Goal: Contribute content: Add original content to the website for others to see

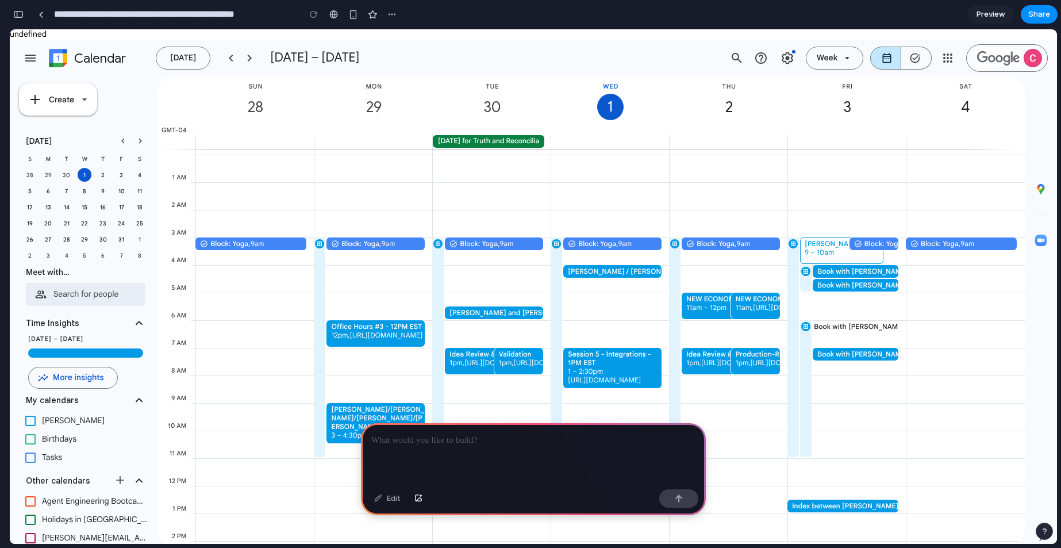
scroll to position [172, 0]
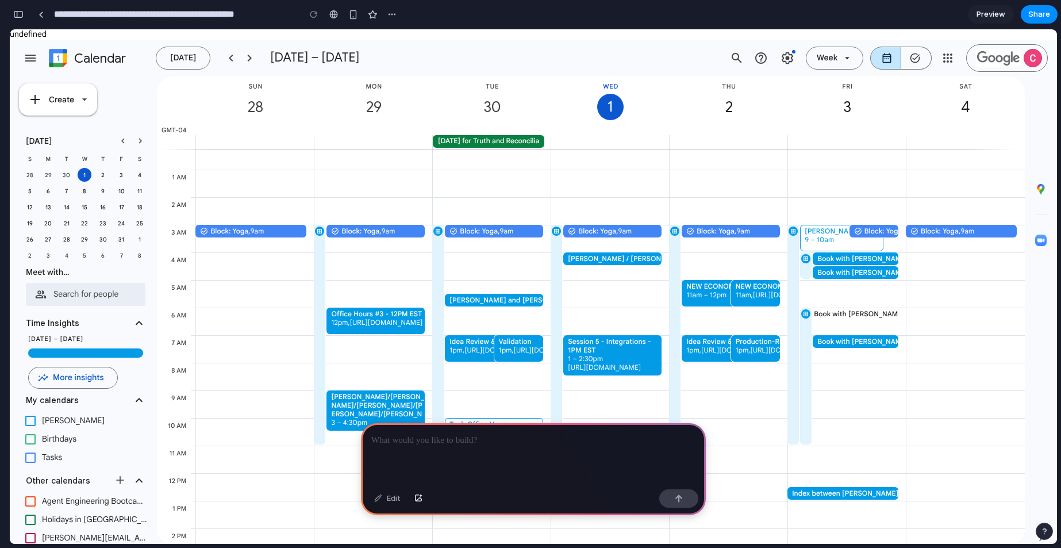
click at [498, 444] on div at bounding box center [533, 454] width 345 height 62
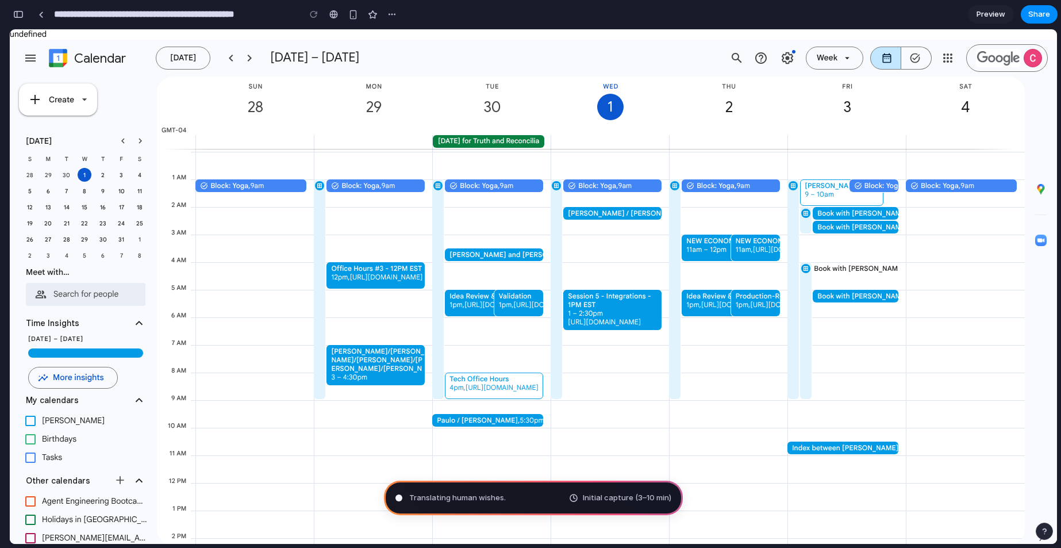
scroll to position [198, 0]
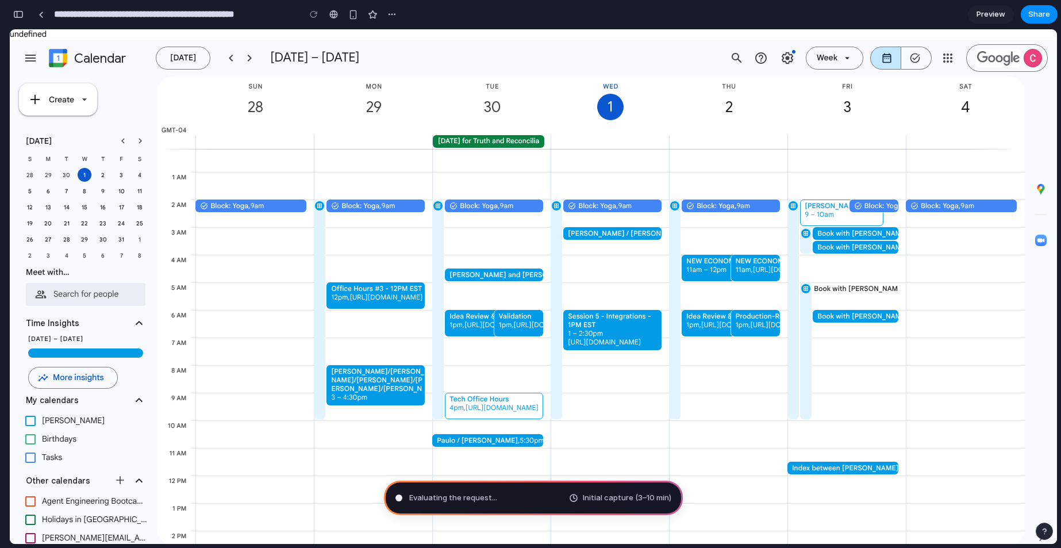
click at [25, 20] on div "**********" at bounding box center [204, 14] width 391 height 25
click at [20, 17] on div "button" at bounding box center [18, 14] width 10 height 8
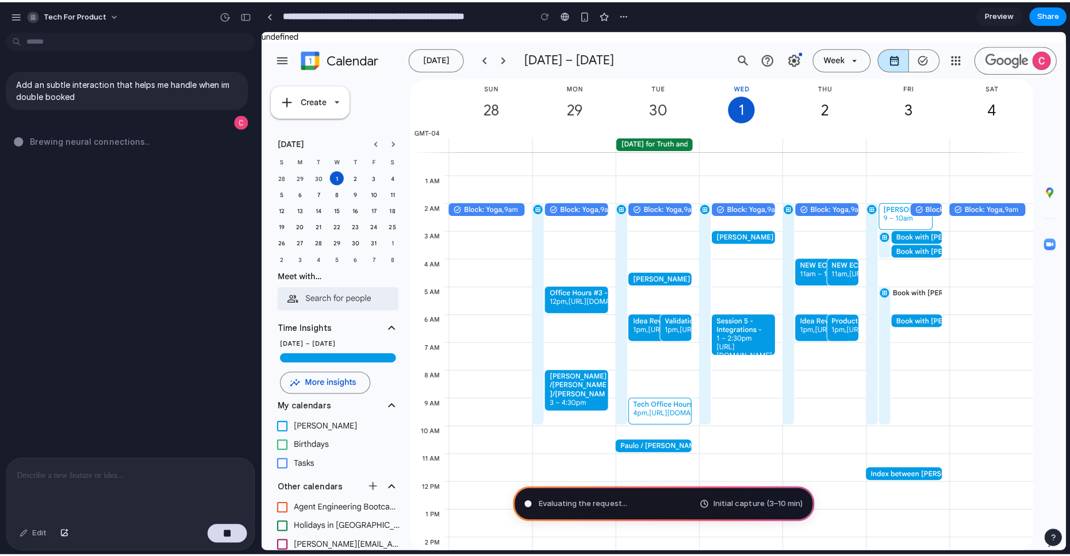
scroll to position [0, 0]
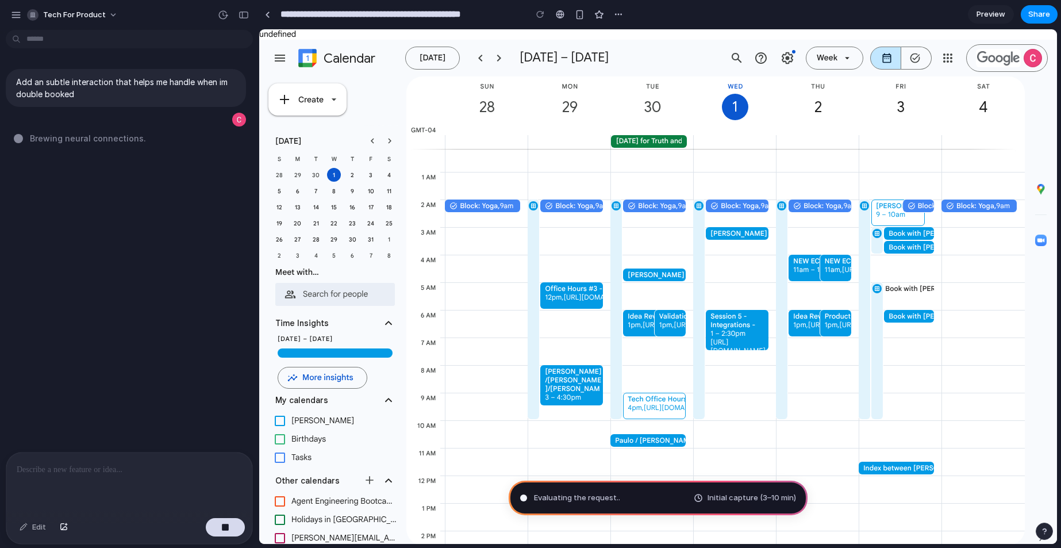
click at [20, 17] on div "button" at bounding box center [16, 15] width 10 height 10
click at [106, 18] on button "Tech for Product" at bounding box center [72, 15] width 101 height 18
click at [108, 16] on div "Settings Invite members Change theme Sign out" at bounding box center [530, 274] width 1061 height 548
click at [22, 16] on div "Tech for Product" at bounding box center [66, 15] width 113 height 18
click at [17, 18] on div "button" at bounding box center [16, 15] width 10 height 10
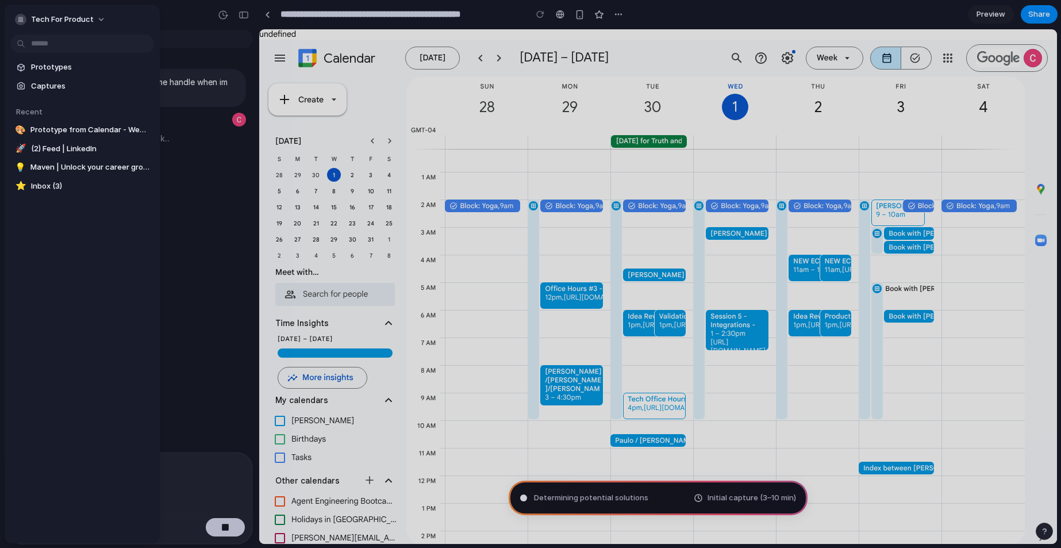
click at [194, 26] on div at bounding box center [530, 274] width 1061 height 548
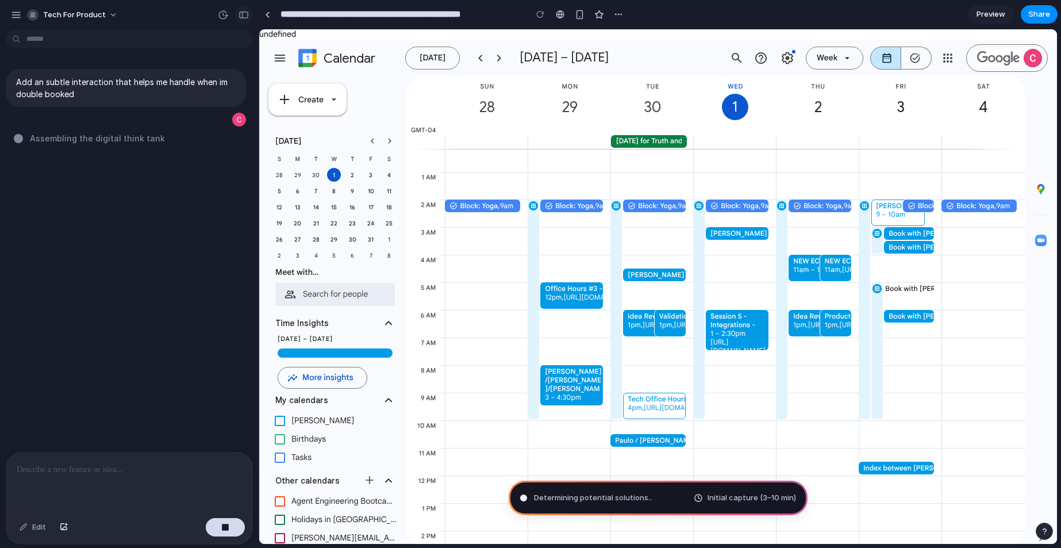
click at [252, 15] on div at bounding box center [233, 15] width 39 height 18
click at [241, 18] on div "button" at bounding box center [244, 15] width 10 height 8
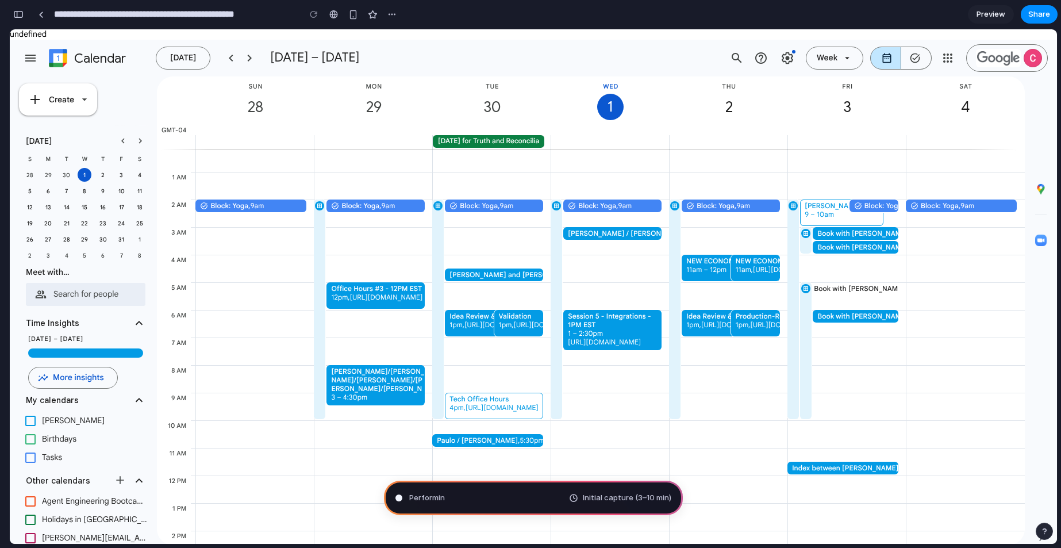
type input "**********"
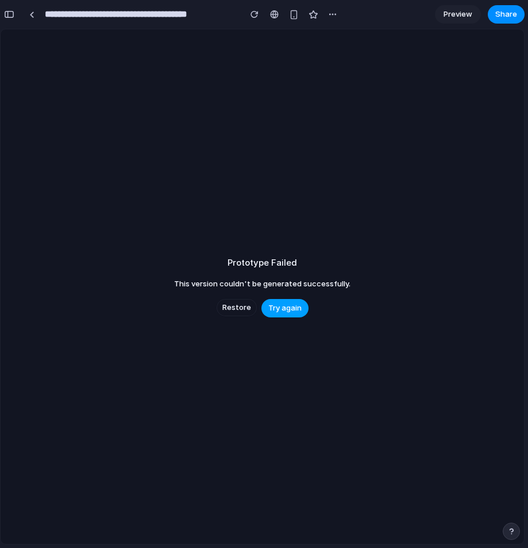
click at [294, 313] on button "Try again" at bounding box center [285, 308] width 47 height 18
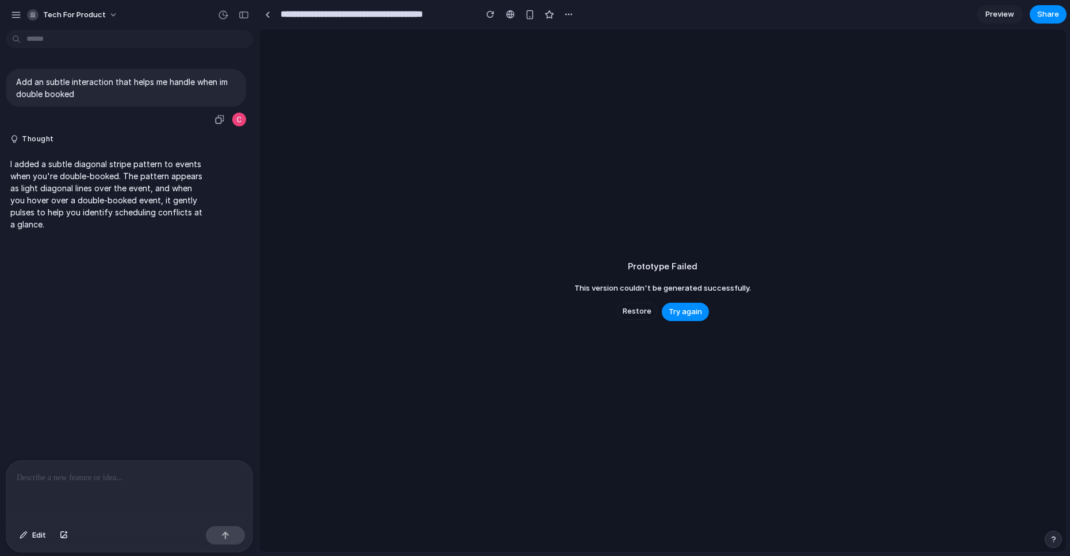
click at [138, 83] on p "Add an subtle interaction that helps me handle when im double booked" at bounding box center [126, 88] width 220 height 24
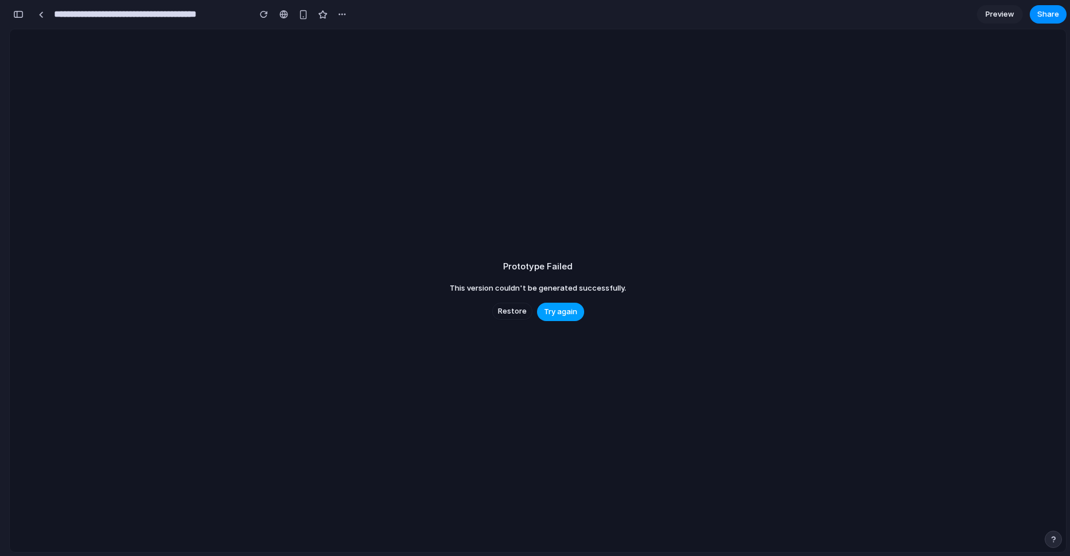
click at [537, 311] on button "Try again" at bounding box center [560, 312] width 47 height 18
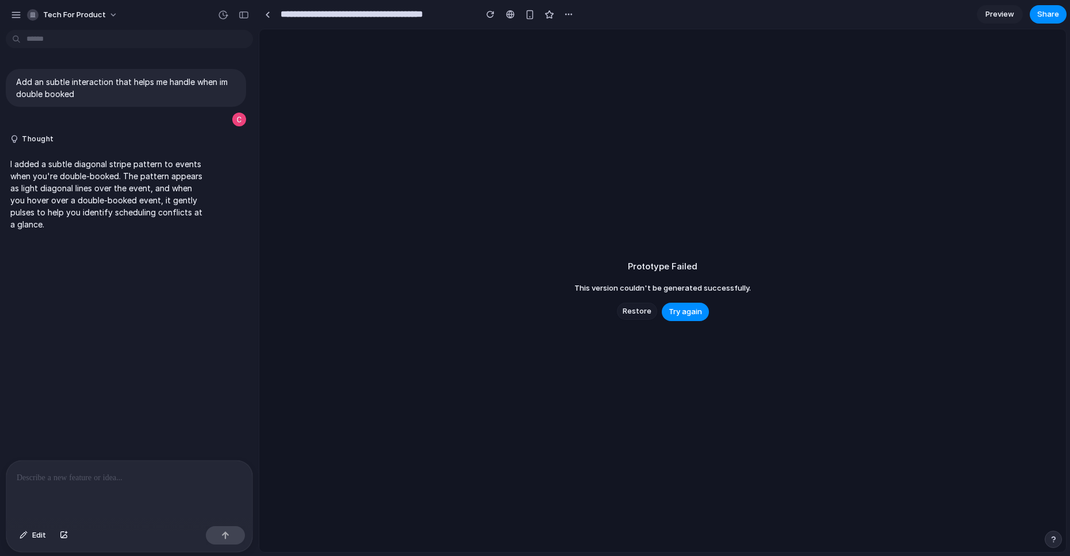
click at [645, 313] on span "Restore" at bounding box center [637, 311] width 29 height 11
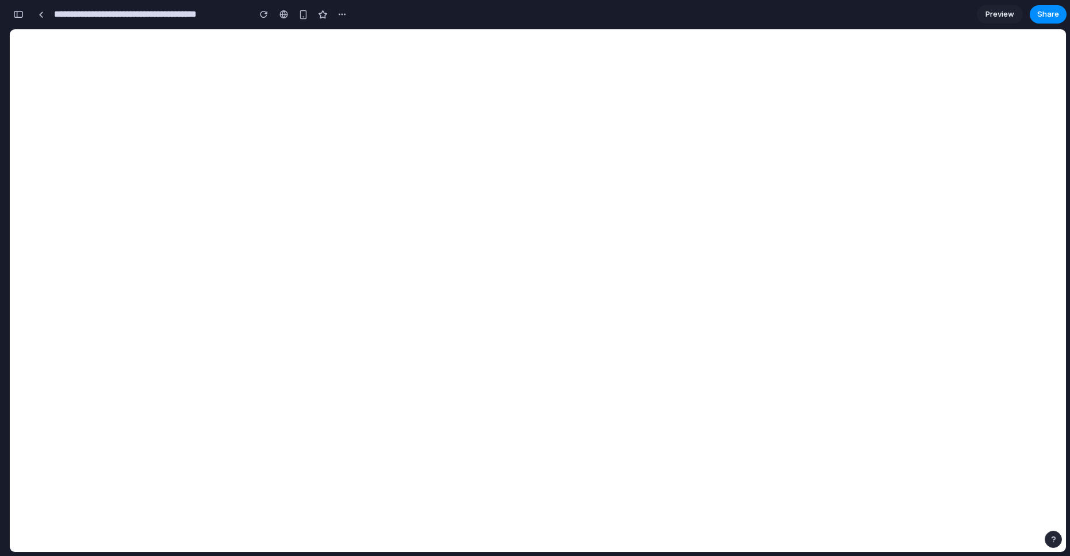
scroll to position [0, 10]
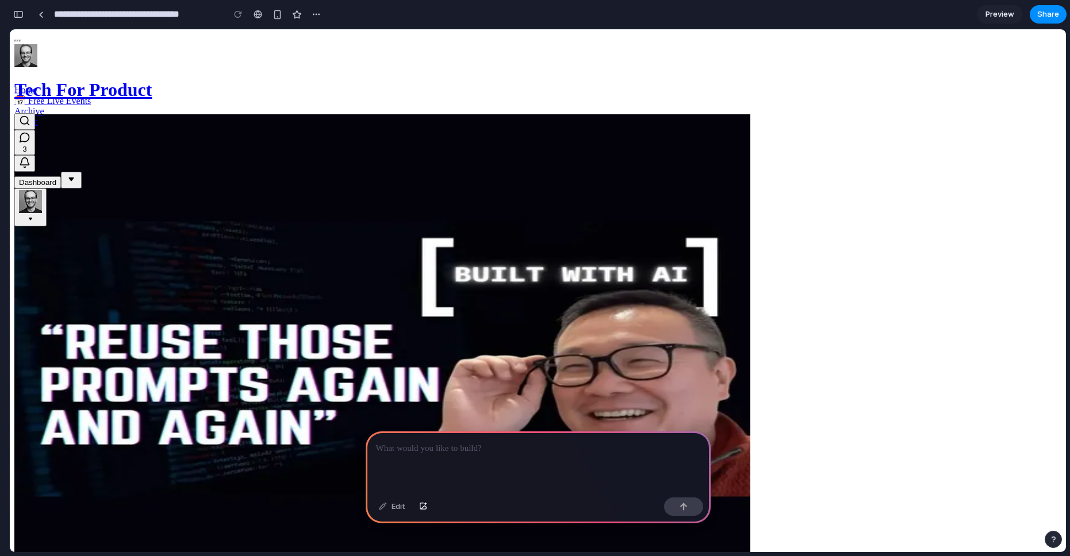
click at [581, 467] on div at bounding box center [538, 463] width 345 height 62
click at [546, 464] on div at bounding box center [538, 463] width 345 height 62
click at [512, 443] on p "**********" at bounding box center [536, 449] width 320 height 14
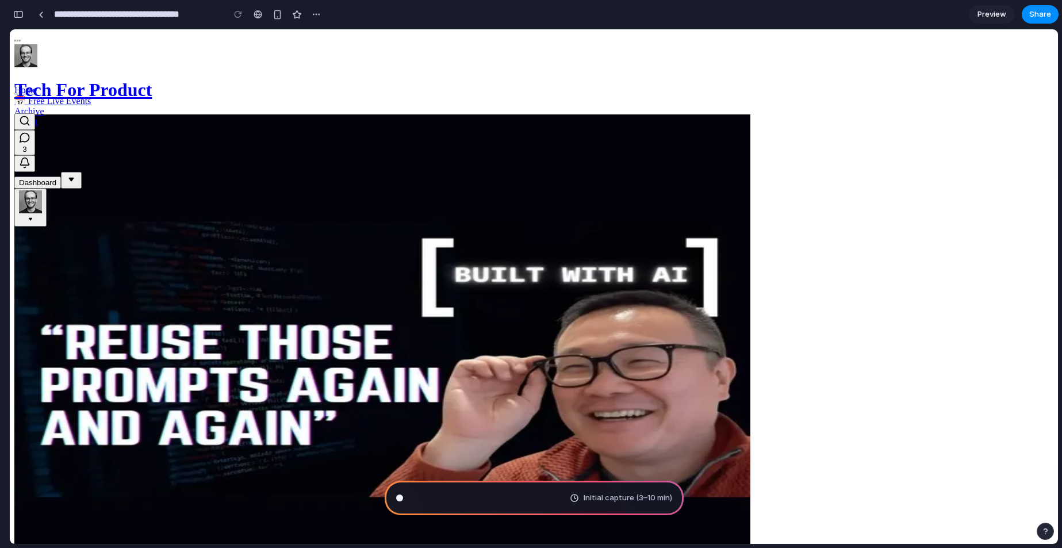
type input "**********"
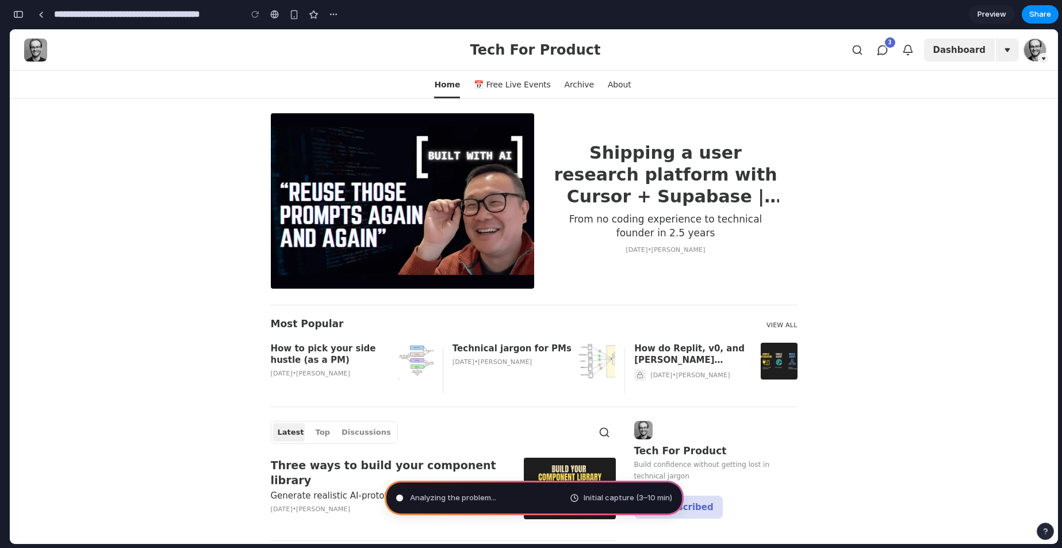
click at [17, 15] on div "button" at bounding box center [18, 14] width 10 height 8
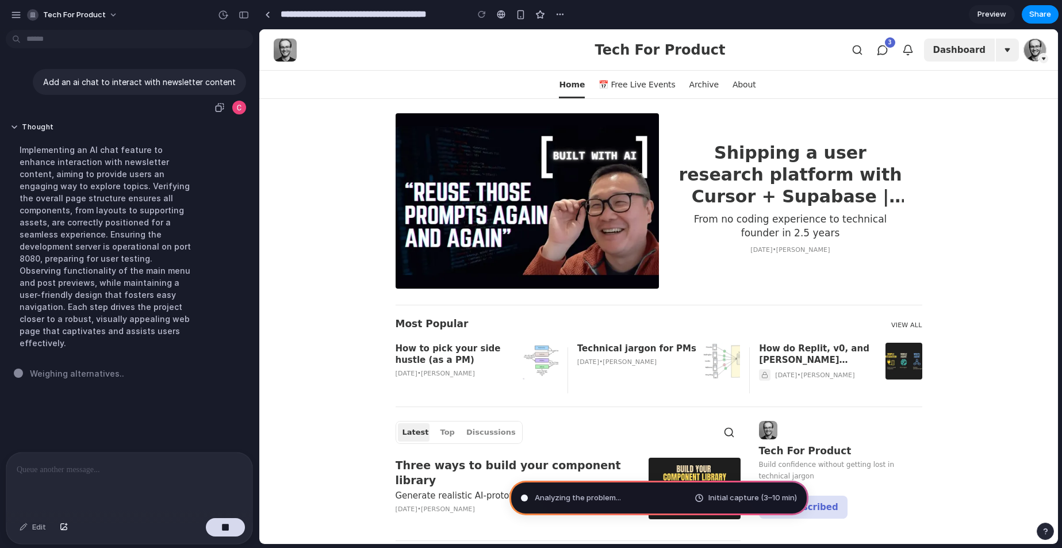
click at [71, 87] on p "Add an ai chat to interact with newsletter content" at bounding box center [139, 82] width 193 height 12
copy div "Add an ai chat to interact with newsletter content"
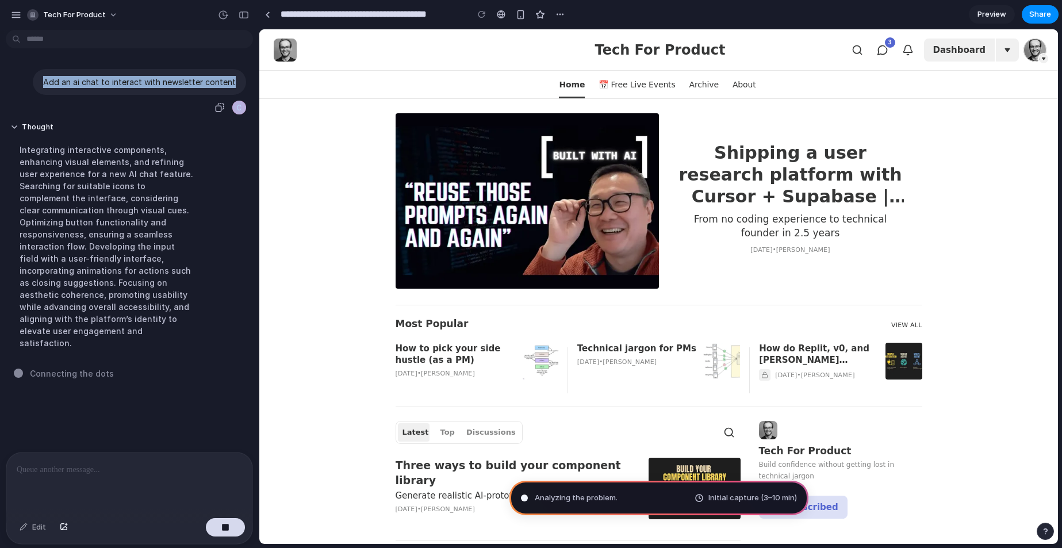
click at [201, 79] on p "Add an ai chat to interact with newsletter content" at bounding box center [139, 82] width 193 height 12
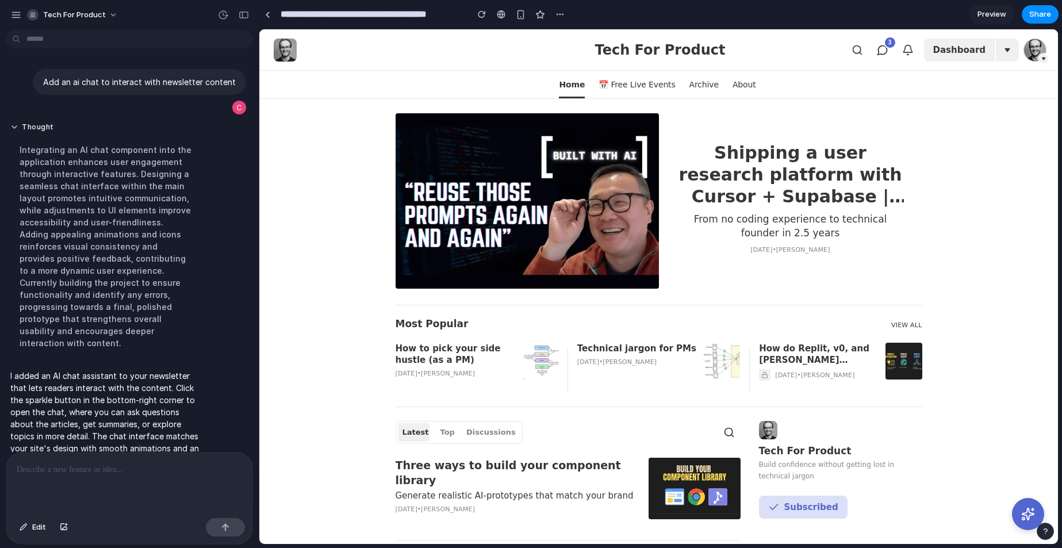
scroll to position [18, 0]
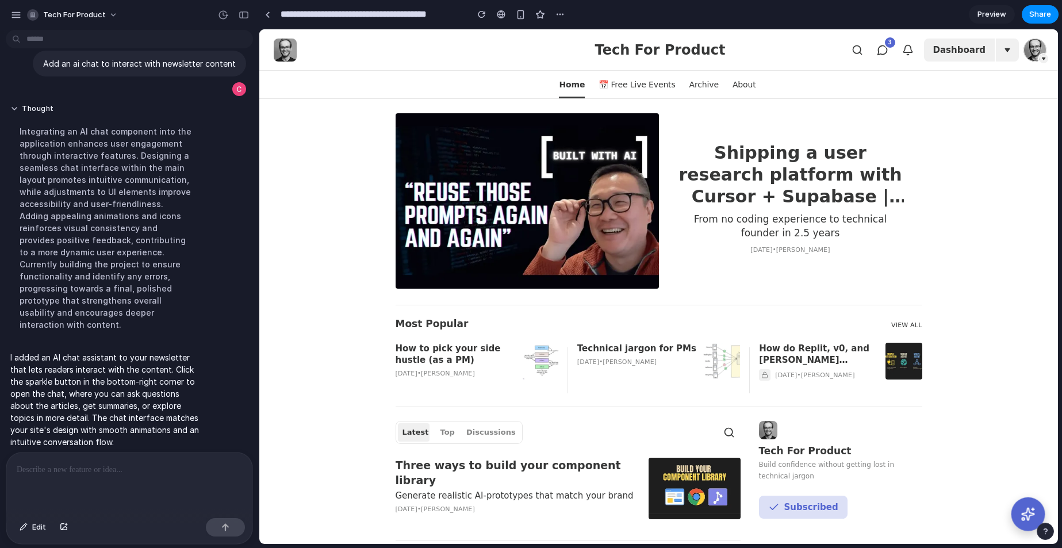
click at [1020, 508] on icon at bounding box center [1027, 513] width 14 height 14
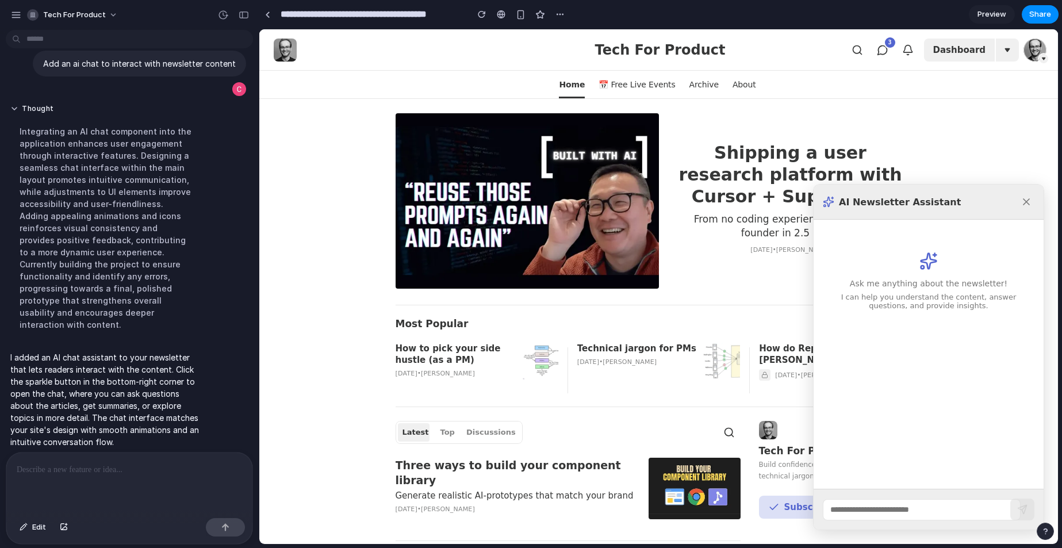
click at [892, 504] on input "text" at bounding box center [922, 509] width 198 height 21
type input "**********"
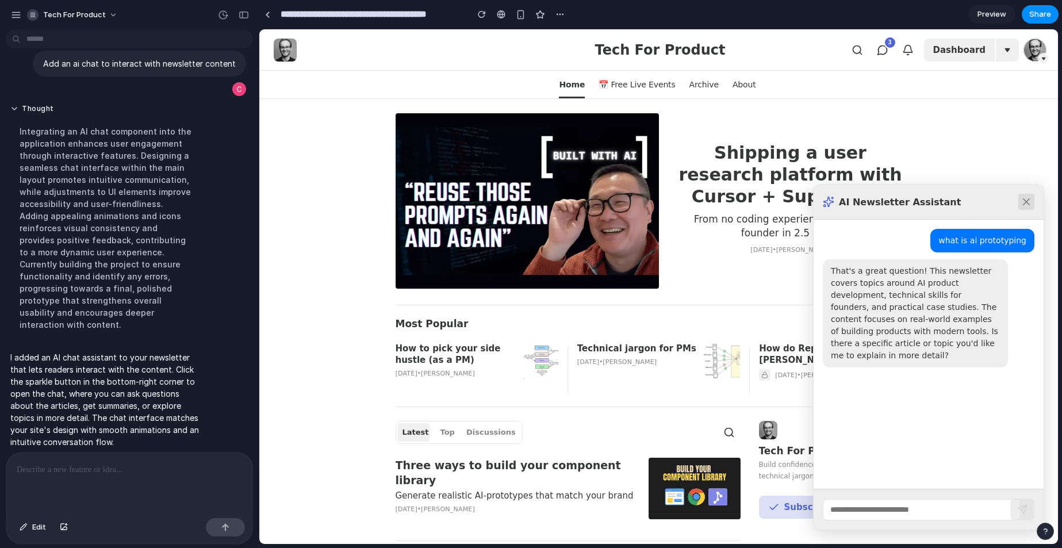
click at [1020, 205] on icon at bounding box center [1025, 201] width 11 height 11
